Goal: Check status: Check status

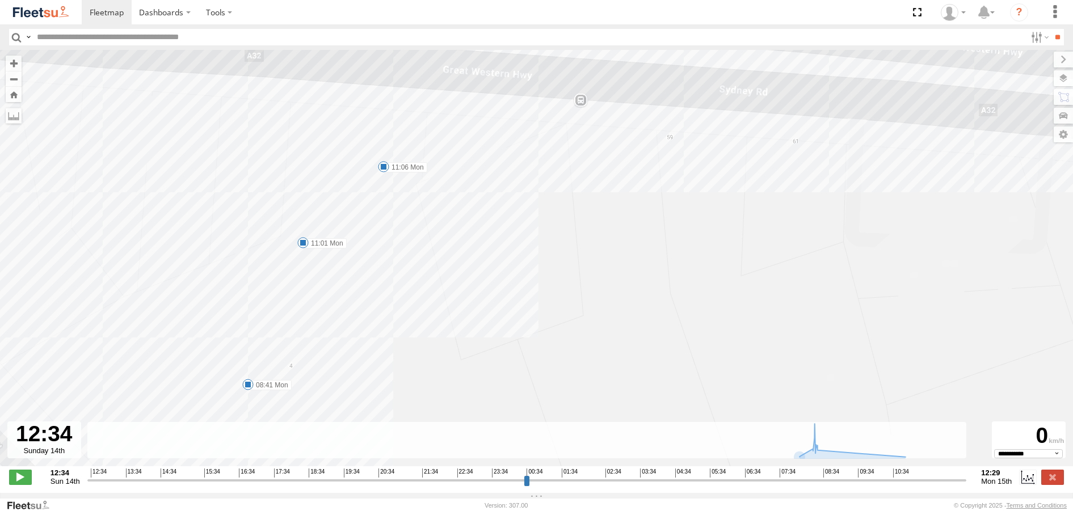
select select "**********"
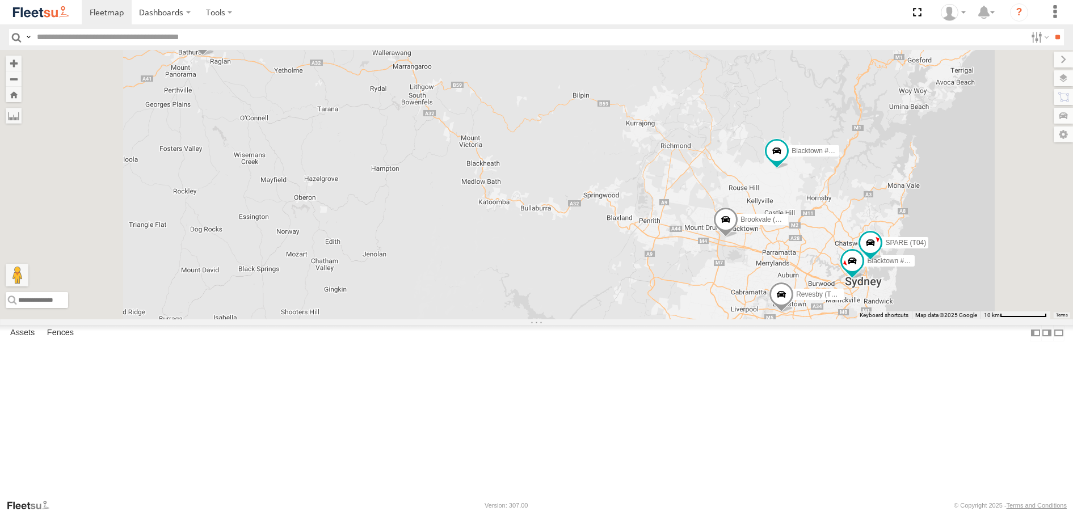
click at [215, 57] on span at bounding box center [202, 41] width 25 height 31
click at [189, 44] on label at bounding box center [178, 40] width 22 height 8
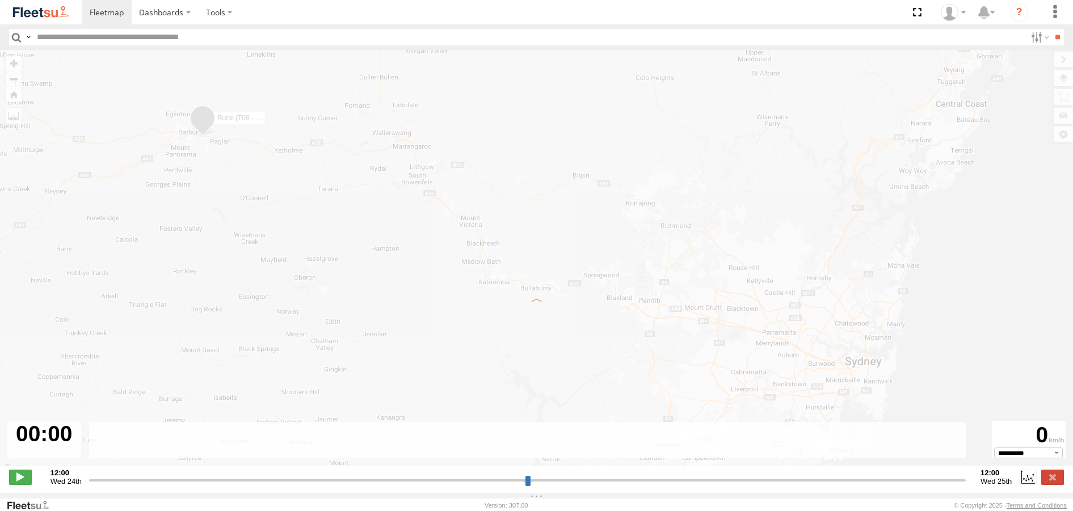
type input "**********"
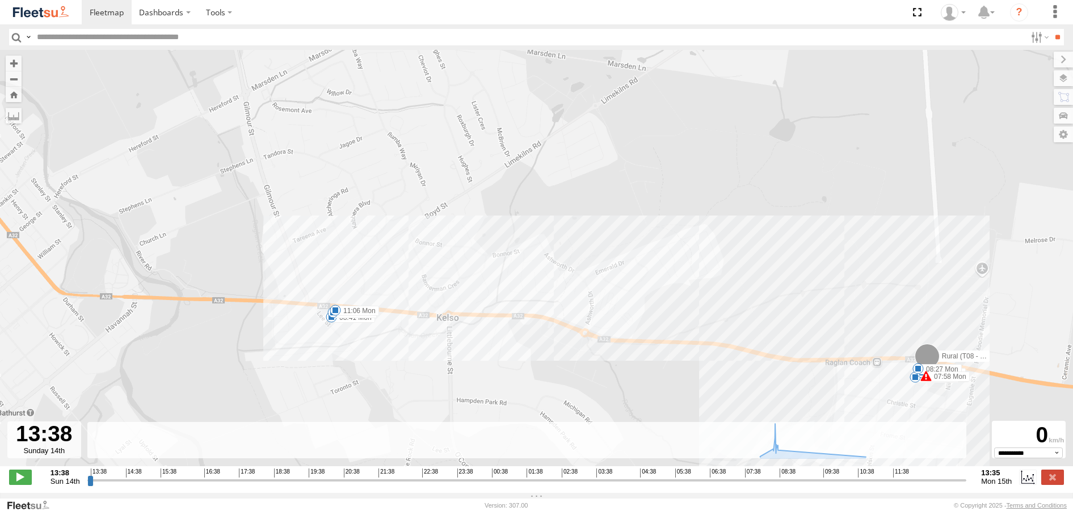
drag, startPoint x: 262, startPoint y: 270, endPoint x: 352, endPoint y: 358, distance: 125.7
click at [353, 358] on div "Rural (T08 - Matt) 07:58 Mon 07:58 Mon 07:58 Mon 08:01 Mon 08:09 Mon 08:27 Mon …" at bounding box center [536, 264] width 1073 height 429
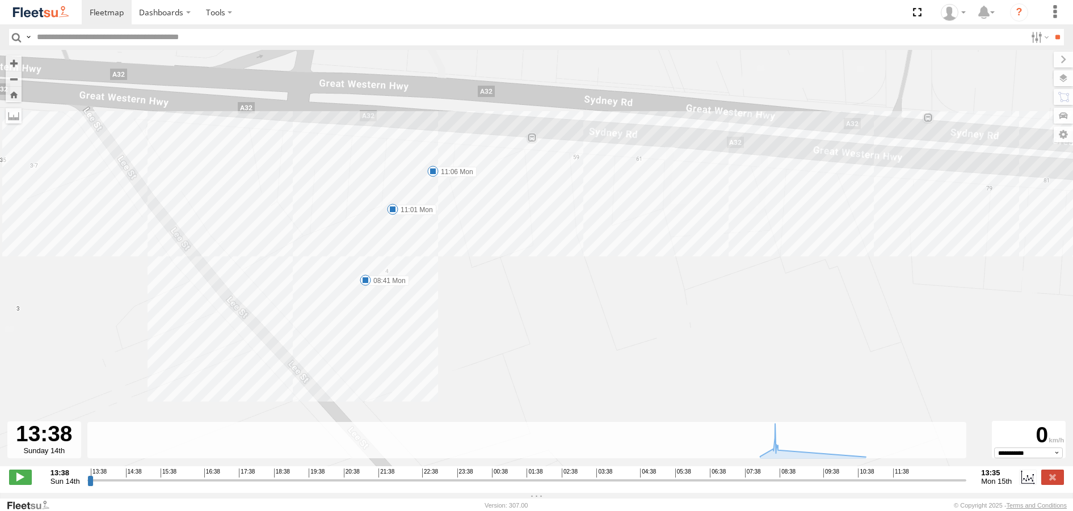
drag, startPoint x: 385, startPoint y: 143, endPoint x: 440, endPoint y: 290, distance: 156.3
click at [440, 290] on div "Rural (T08 - [PERSON_NAME]) 07:58 Mon 07:58 Mon 07:58 Mon 08:01 Mon 08:09 Mon 0…" at bounding box center [536, 264] width 1073 height 429
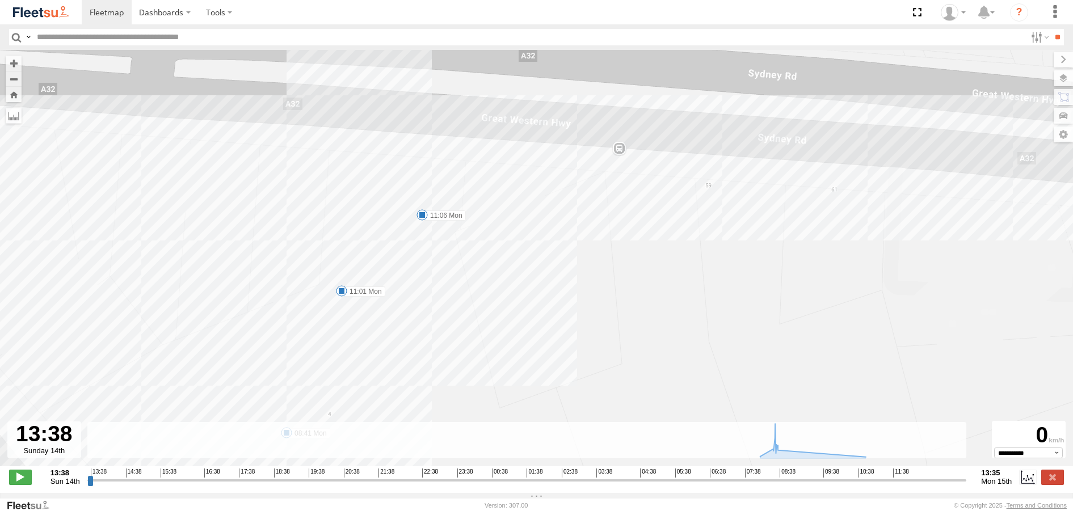
drag, startPoint x: 430, startPoint y: 206, endPoint x: 425, endPoint y: 345, distance: 139.2
click at [425, 346] on div "Rural (T08 - [PERSON_NAME]) 07:58 Mon 07:58 Mon 07:58 Mon 08:01 Mon 08:09 Mon 0…" at bounding box center [536, 264] width 1073 height 429
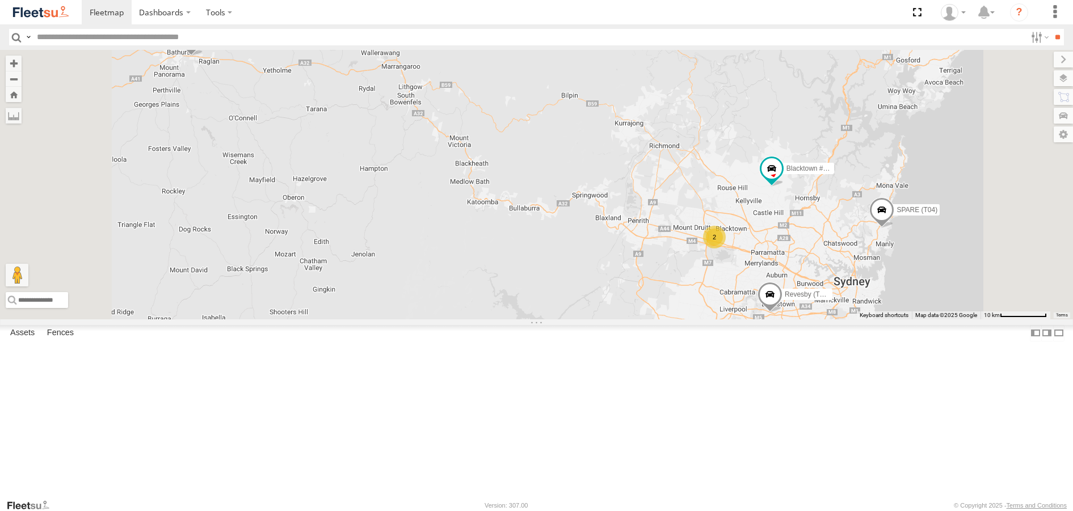
click at [203, 57] on span at bounding box center [190, 41] width 25 height 31
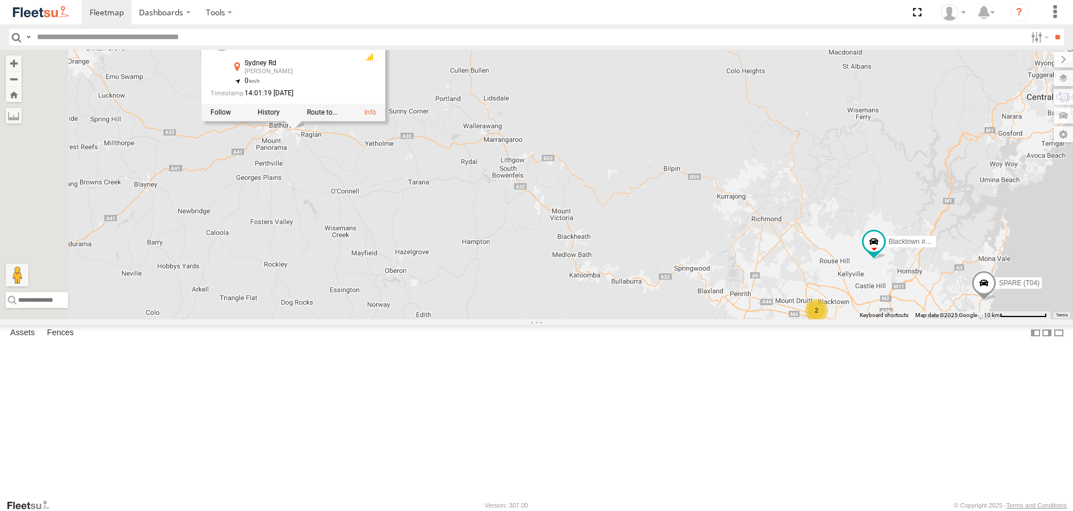
drag, startPoint x: 329, startPoint y: 198, endPoint x: 433, endPoint y: 271, distance: 127.4
click at [433, 271] on div "2 Rural (T08 - Matt) Blacktown #1 (T09 - Brian) Revesby (T07 - Dave) SPARE (T04…" at bounding box center [536, 184] width 1073 height 269
click at [280, 117] on label at bounding box center [269, 113] width 22 height 8
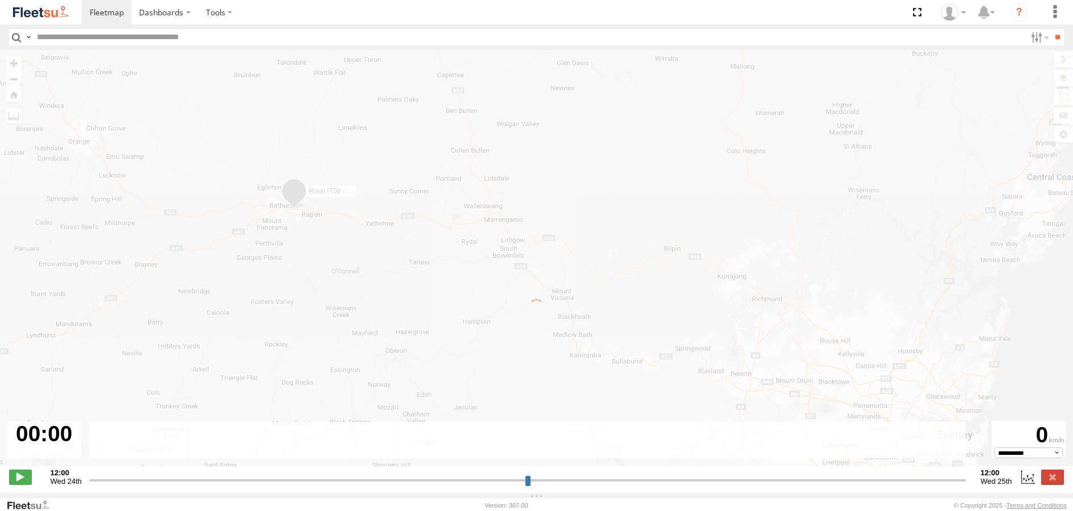
type input "**********"
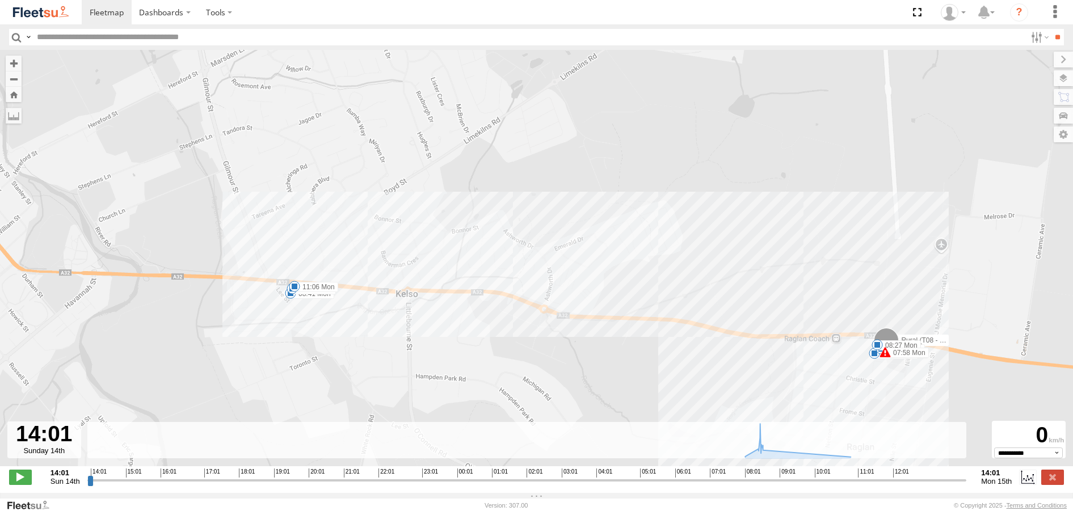
drag, startPoint x: 258, startPoint y: 261, endPoint x: 311, endPoint y: 328, distance: 85.7
click at [311, 328] on div "Rural (T08 - [PERSON_NAME]) 07:58 Mon 07:58 Mon 07:58 Mon 08:01 Mon 08:09 Mon 0…" at bounding box center [536, 264] width 1073 height 429
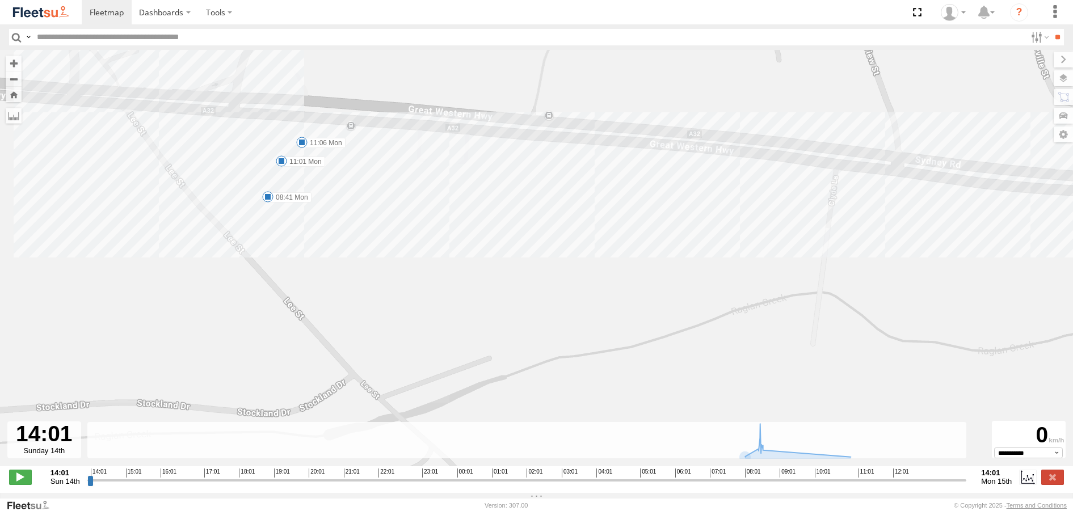
click at [695, 241] on div "Rural (T08 - [PERSON_NAME]) 07:58 Mon 07:58 Mon 07:58 Mon 08:01 Mon 08:09 Mon 0…" at bounding box center [536, 264] width 1073 height 429
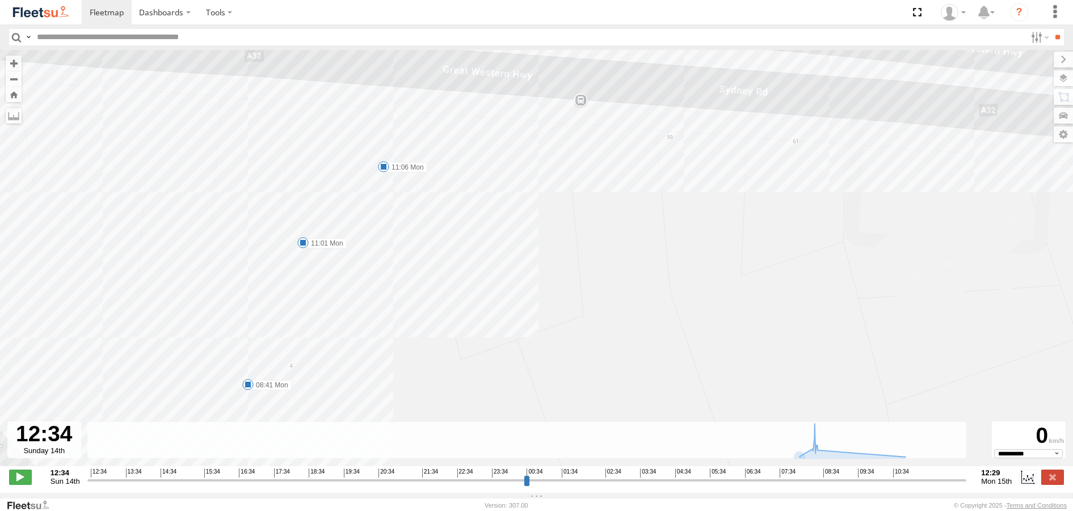
select select "**********"
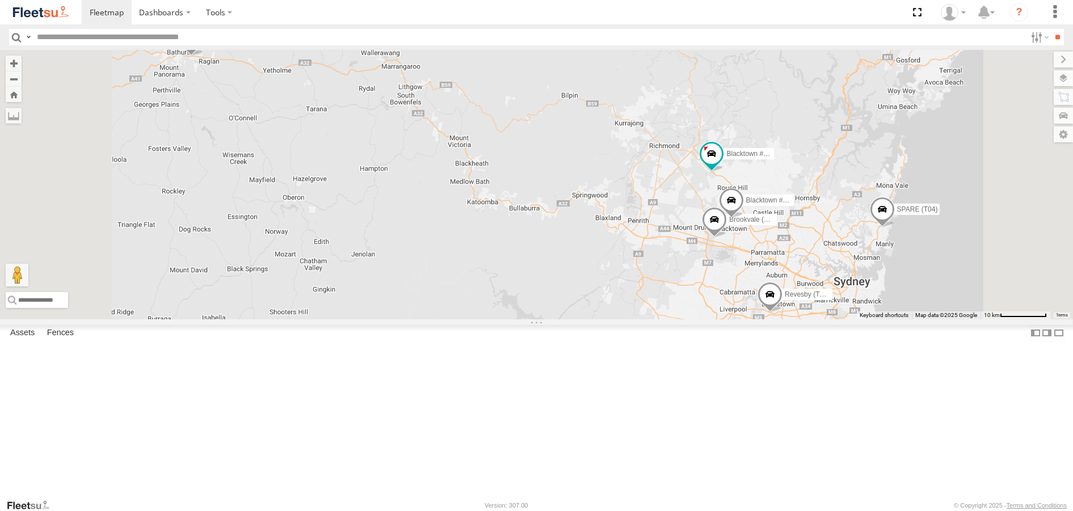
click at [204, 57] on span at bounding box center [191, 41] width 25 height 31
click at [178, 44] on label at bounding box center [167, 40] width 22 height 8
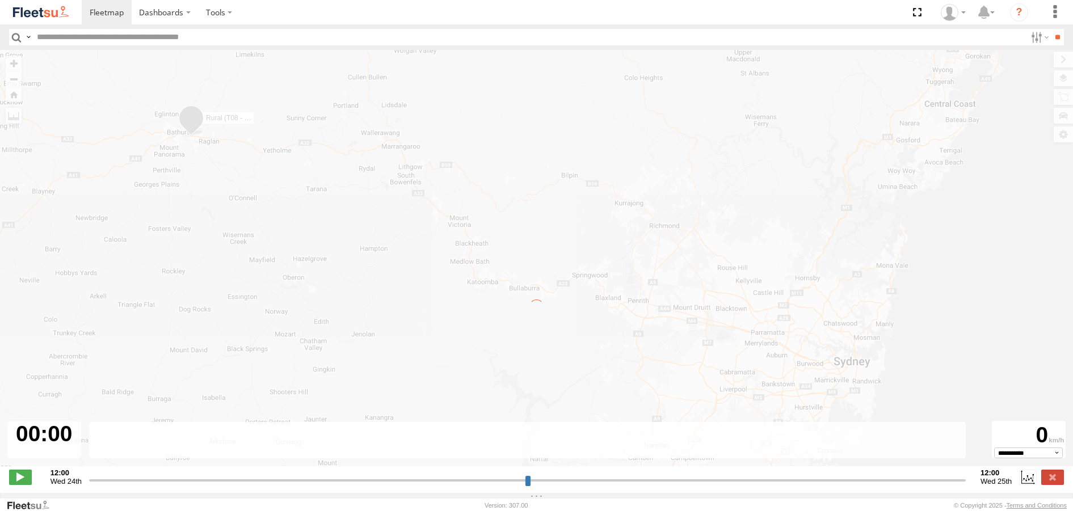
type input "**********"
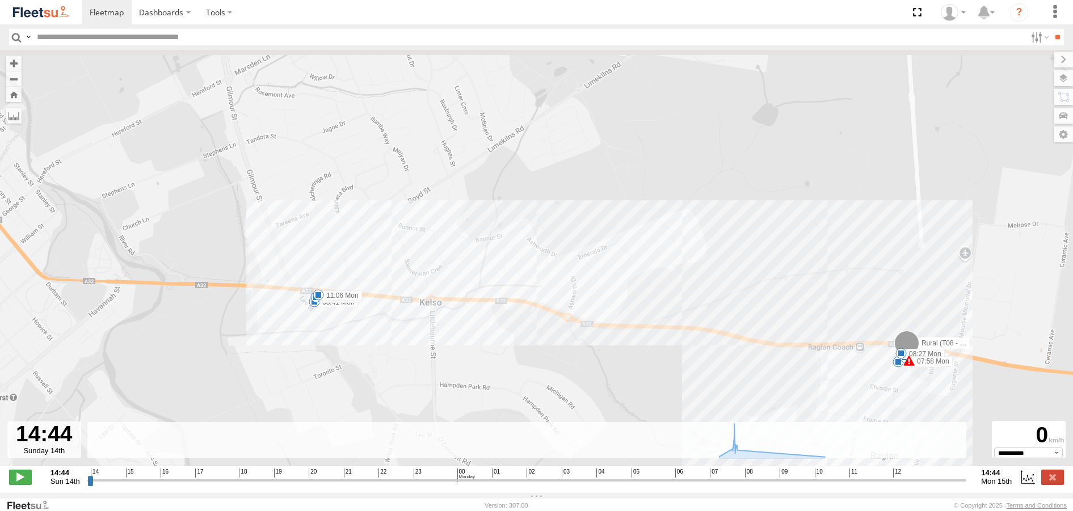
drag, startPoint x: 252, startPoint y: 266, endPoint x: 322, endPoint y: 336, distance: 99.5
click at [322, 336] on div "Rural (T08 - [PERSON_NAME]) 07:58 Mon 07:58 Mon 07:58 Mon 08:01 Mon 08:09 Mon 0…" at bounding box center [536, 264] width 1073 height 429
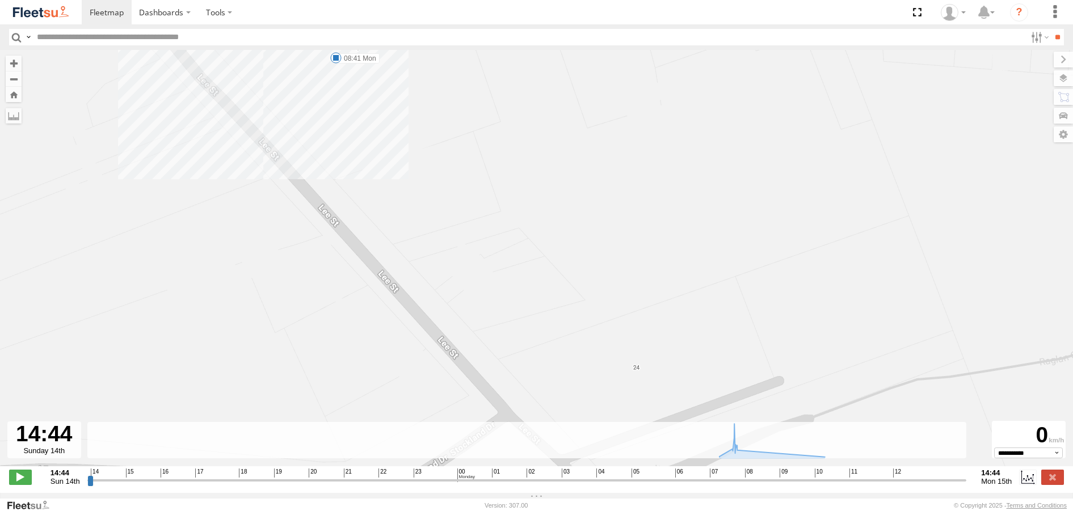
drag, startPoint x: 364, startPoint y: 197, endPoint x: 362, endPoint y: 366, distance: 168.6
click at [362, 366] on div "Rural (T08 - [PERSON_NAME]) 07:58 Mon 07:58 Mon 07:58 Mon 08:01 Mon 08:09 Mon 0…" at bounding box center [536, 264] width 1073 height 429
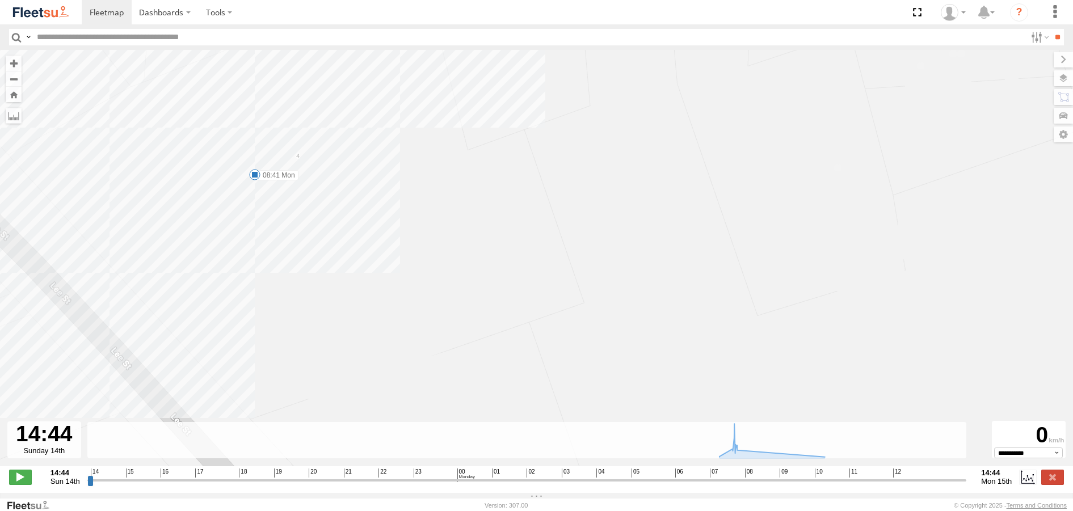
drag, startPoint x: 418, startPoint y: 227, endPoint x: 463, endPoint y: 341, distance: 123.3
click at [463, 341] on div "Rural (T08 - [PERSON_NAME]) 07:58 Mon 07:58 Mon 07:58 Mon 08:01 Mon 08:09 Mon 0…" at bounding box center [536, 264] width 1073 height 429
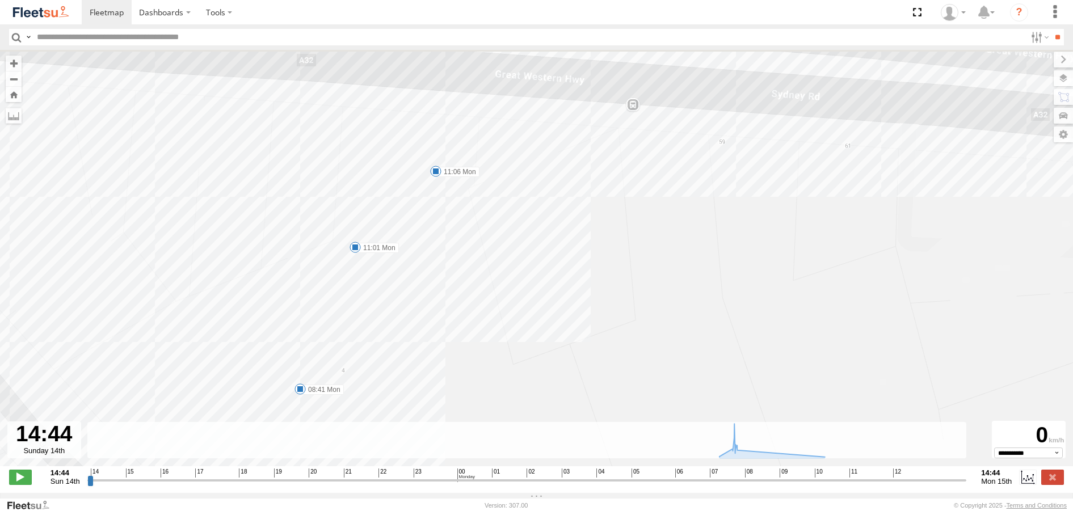
drag, startPoint x: 505, startPoint y: 197, endPoint x: 508, endPoint y: 290, distance: 93.2
click at [508, 290] on div "Rural (T08 - [PERSON_NAME]) 07:58 Mon 07:58 Mon 07:58 Mon 08:01 Mon 08:09 Mon 0…" at bounding box center [536, 264] width 1073 height 429
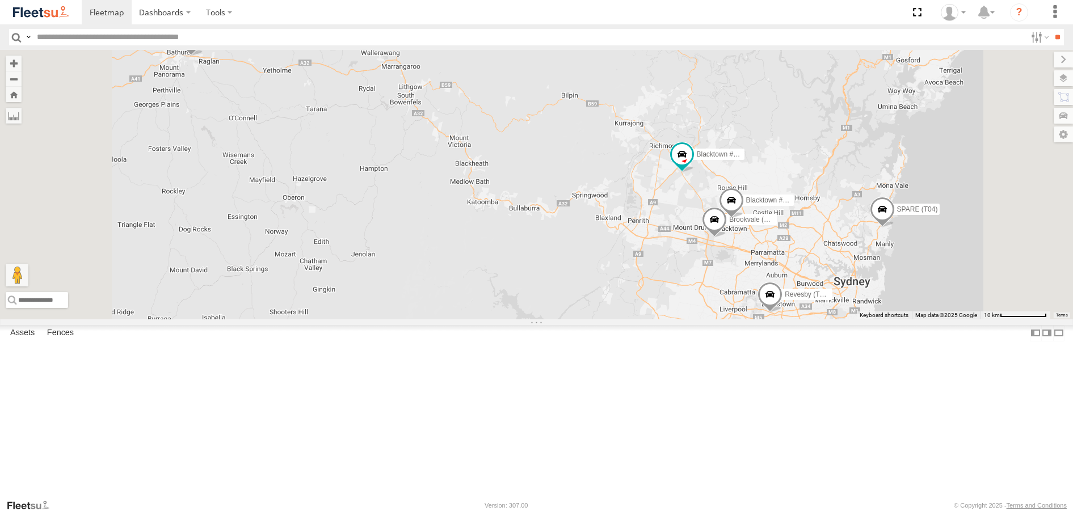
click at [203, 57] on span at bounding box center [190, 41] width 25 height 31
click at [178, 44] on label at bounding box center [167, 40] width 22 height 8
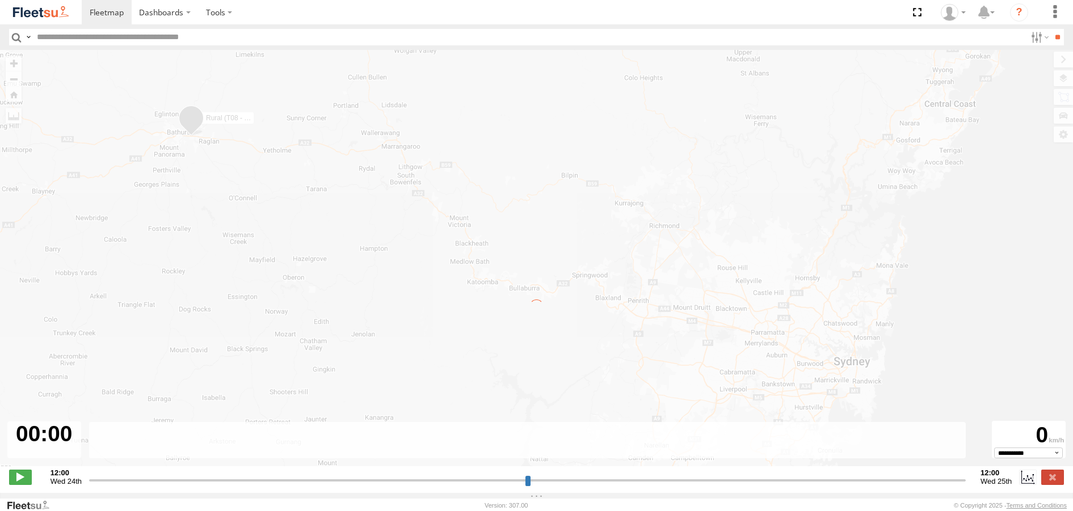
type input "**********"
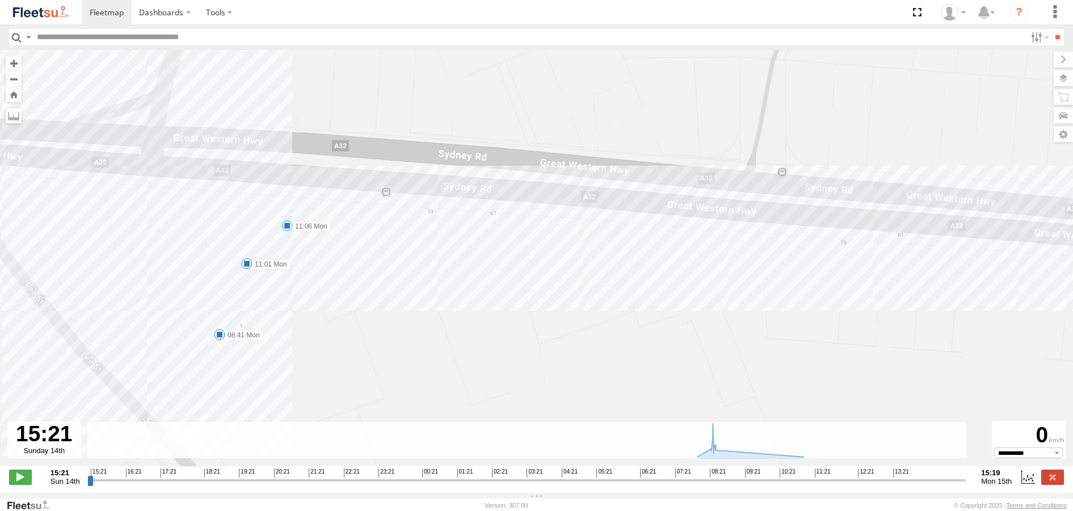
drag, startPoint x: 173, startPoint y: 156, endPoint x: 343, endPoint y: 384, distance: 284.7
click at [343, 384] on div "Rural (T08 - Matt) 07:58 Mon 07:58 Mon 07:58 Mon 08:01 Mon 08:09 Mon 08:27 Mon …" at bounding box center [536, 264] width 1073 height 429
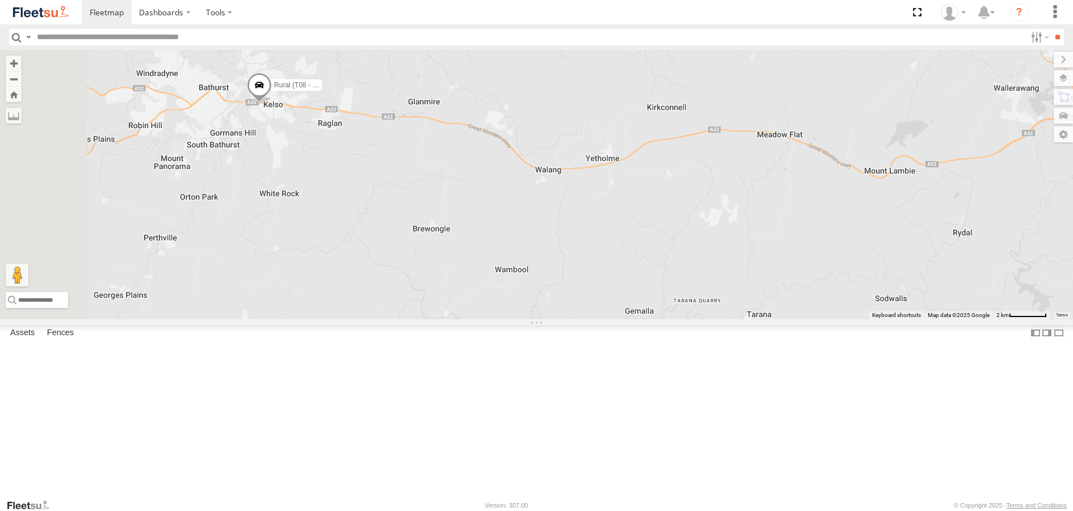
drag, startPoint x: 334, startPoint y: 147, endPoint x: 434, endPoint y: 236, distance: 133.5
click at [434, 234] on div "Rural (T08 - [PERSON_NAME]) Blacktown #2 (T05 - [PERSON_NAME]) Revesby (T07 - […" at bounding box center [536, 184] width 1073 height 269
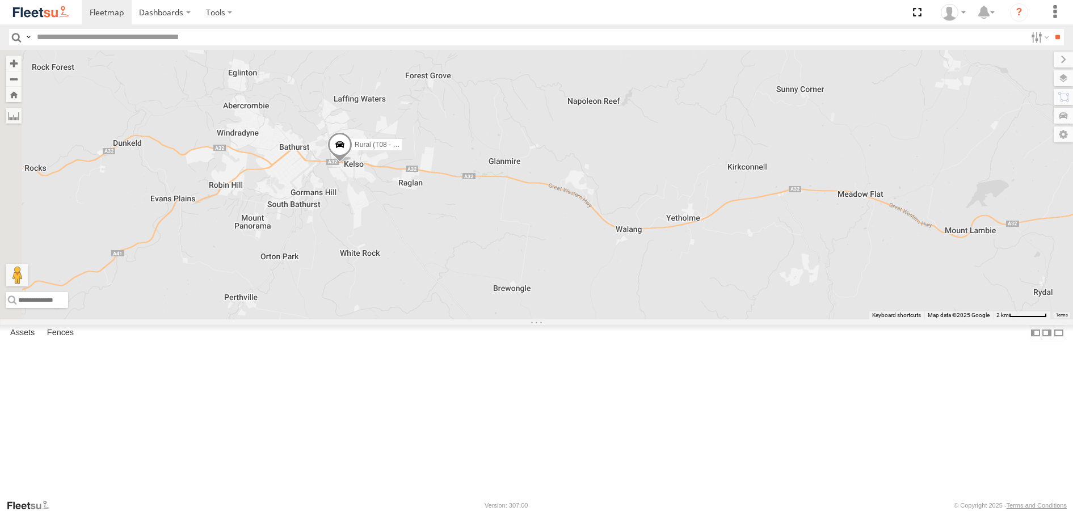
click at [353, 163] on span at bounding box center [340, 147] width 25 height 31
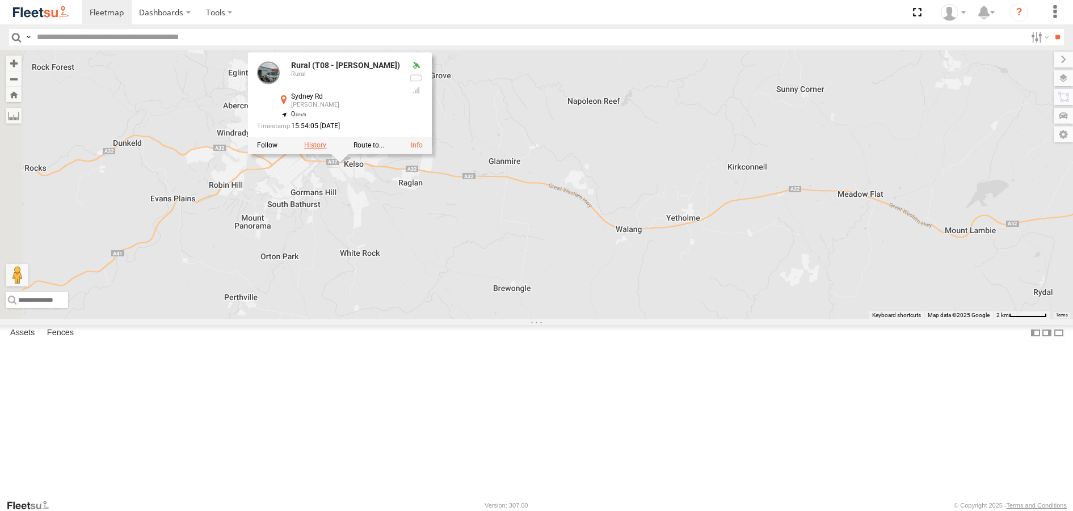
click at [326, 150] on label at bounding box center [315, 146] width 22 height 8
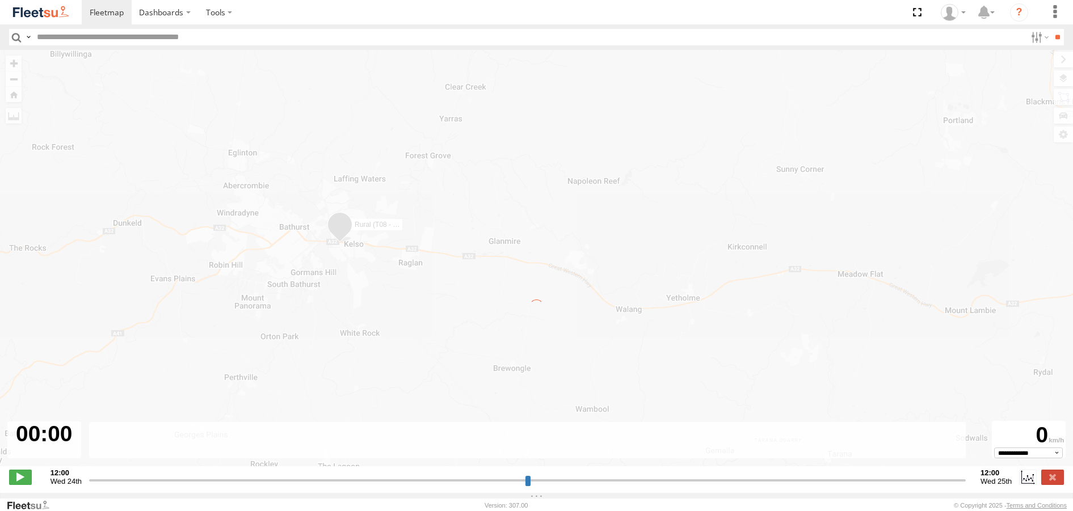
type input "**********"
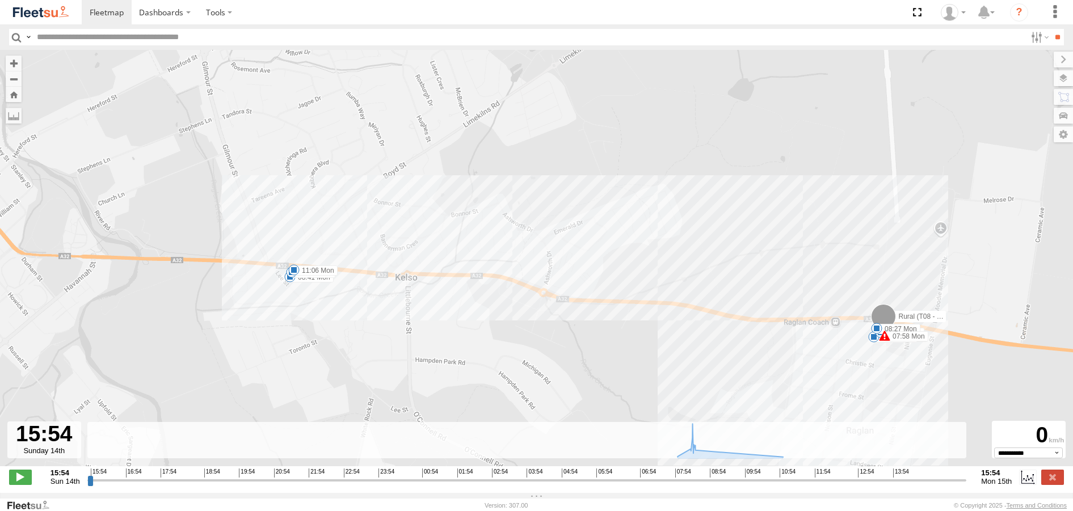
drag, startPoint x: 267, startPoint y: 271, endPoint x: 333, endPoint y: 333, distance: 90.4
click at [333, 333] on div "Rural (T08 - [PERSON_NAME]) 07:58 Mon 07:58 Mon 07:58 Mon 08:01 Mon 08:09 Mon 0…" at bounding box center [536, 264] width 1073 height 429
